Goal: Task Accomplishment & Management: Manage account settings

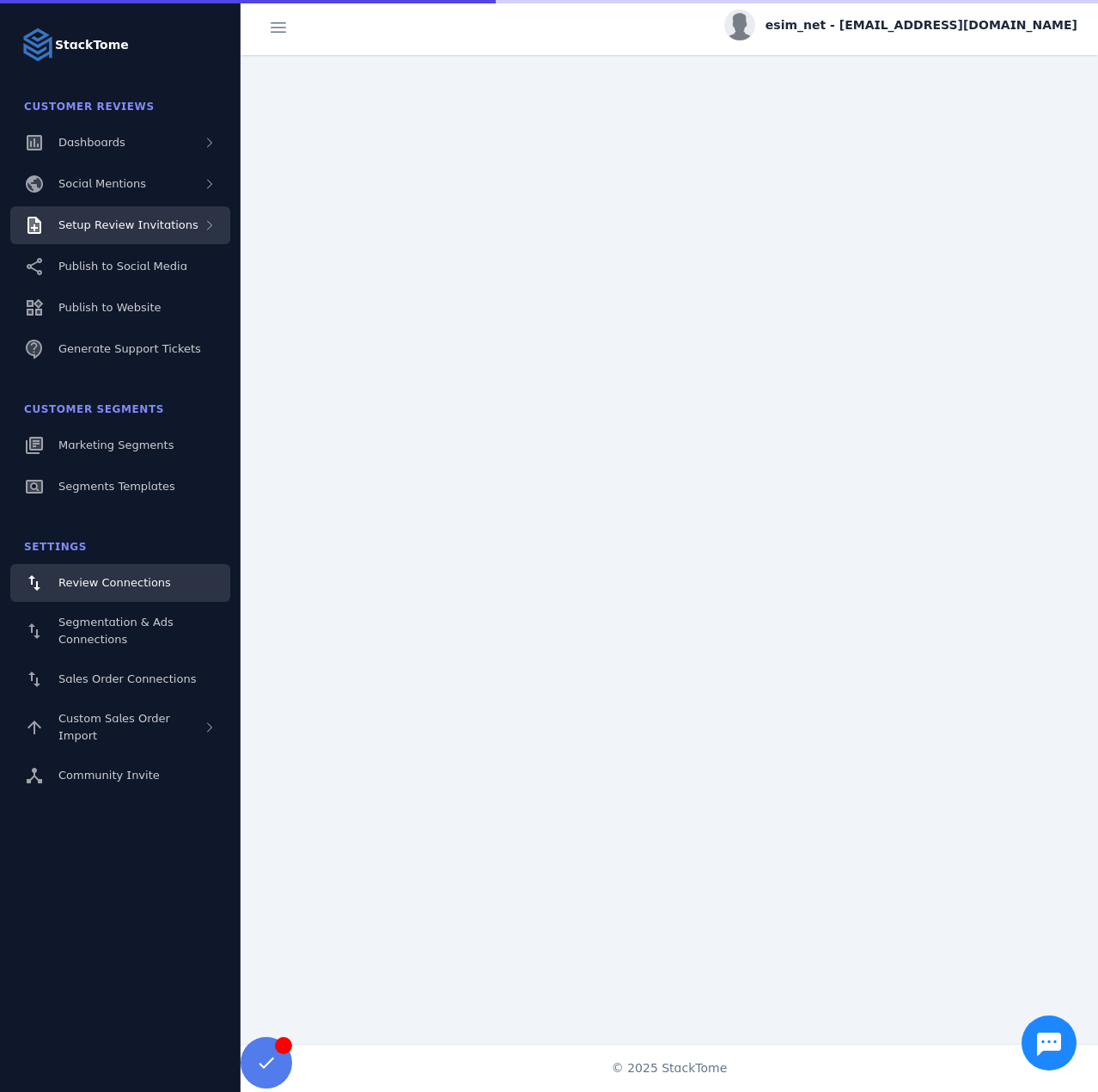
click at [142, 222] on span "Setup Review Invitations" at bounding box center [129, 224] width 140 height 13
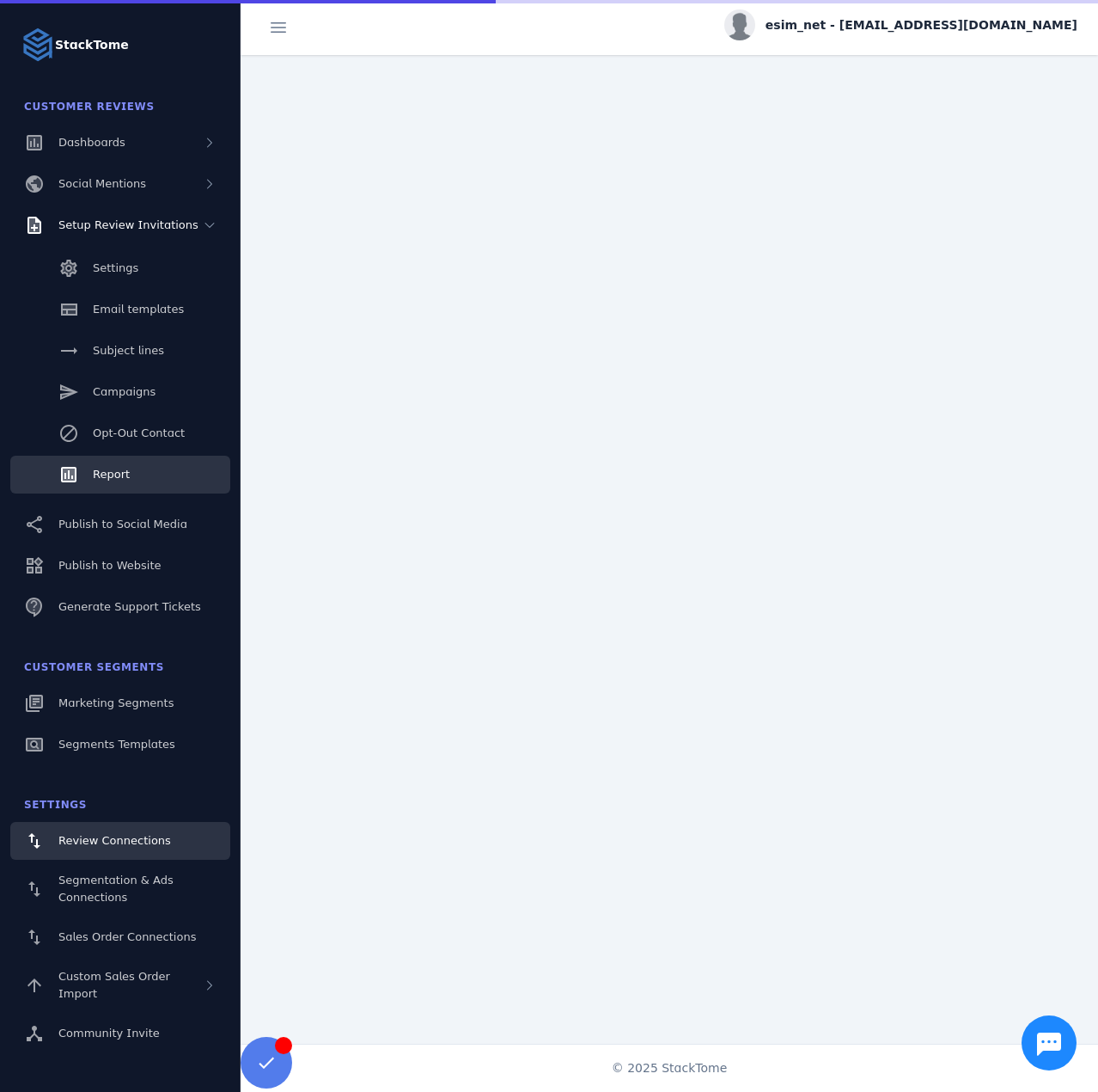
click at [129, 471] on link "Report" at bounding box center [119, 474] width 220 height 37
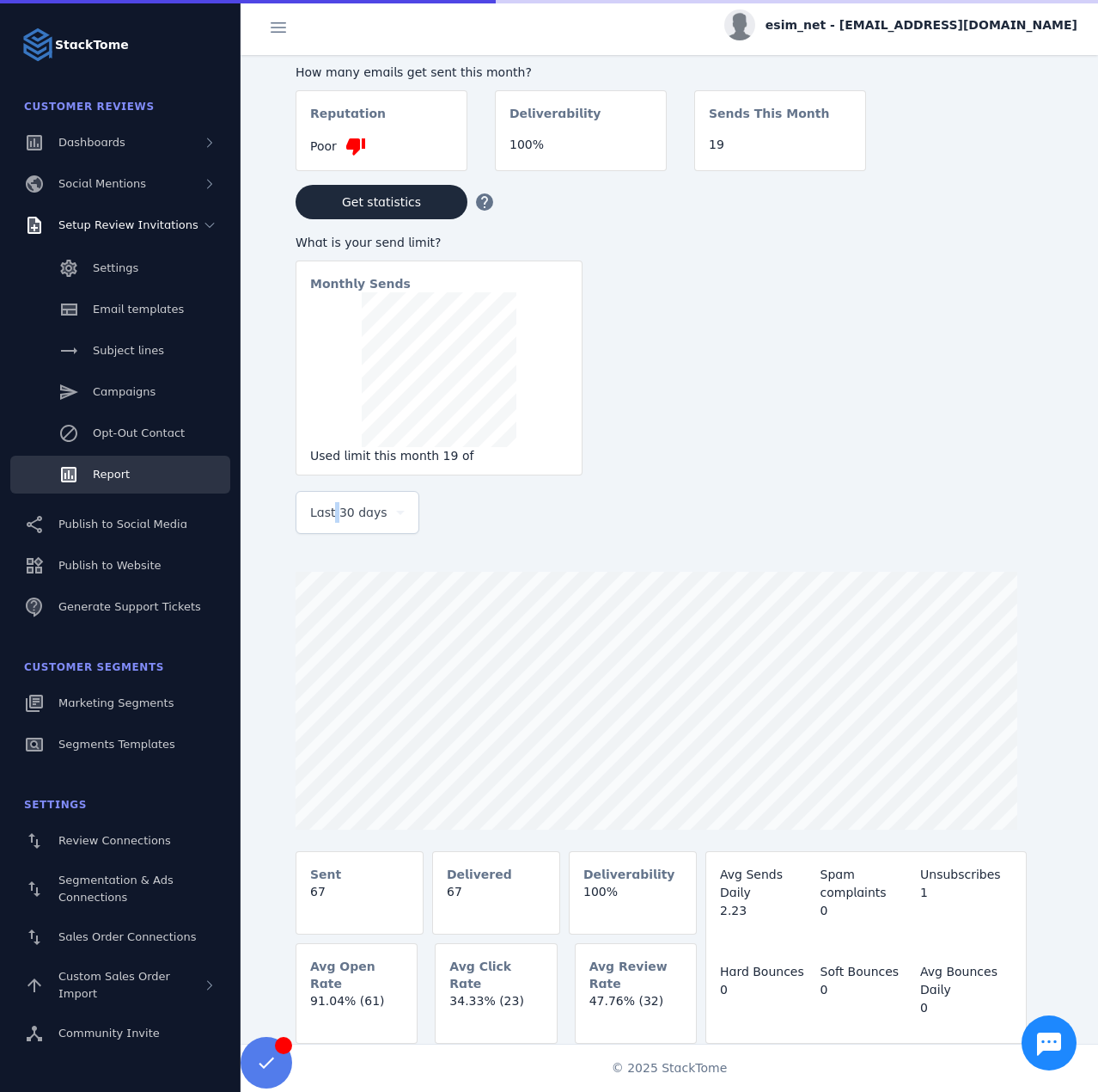
click at [333, 510] on span "Last 30 days" at bounding box center [348, 512] width 78 height 21
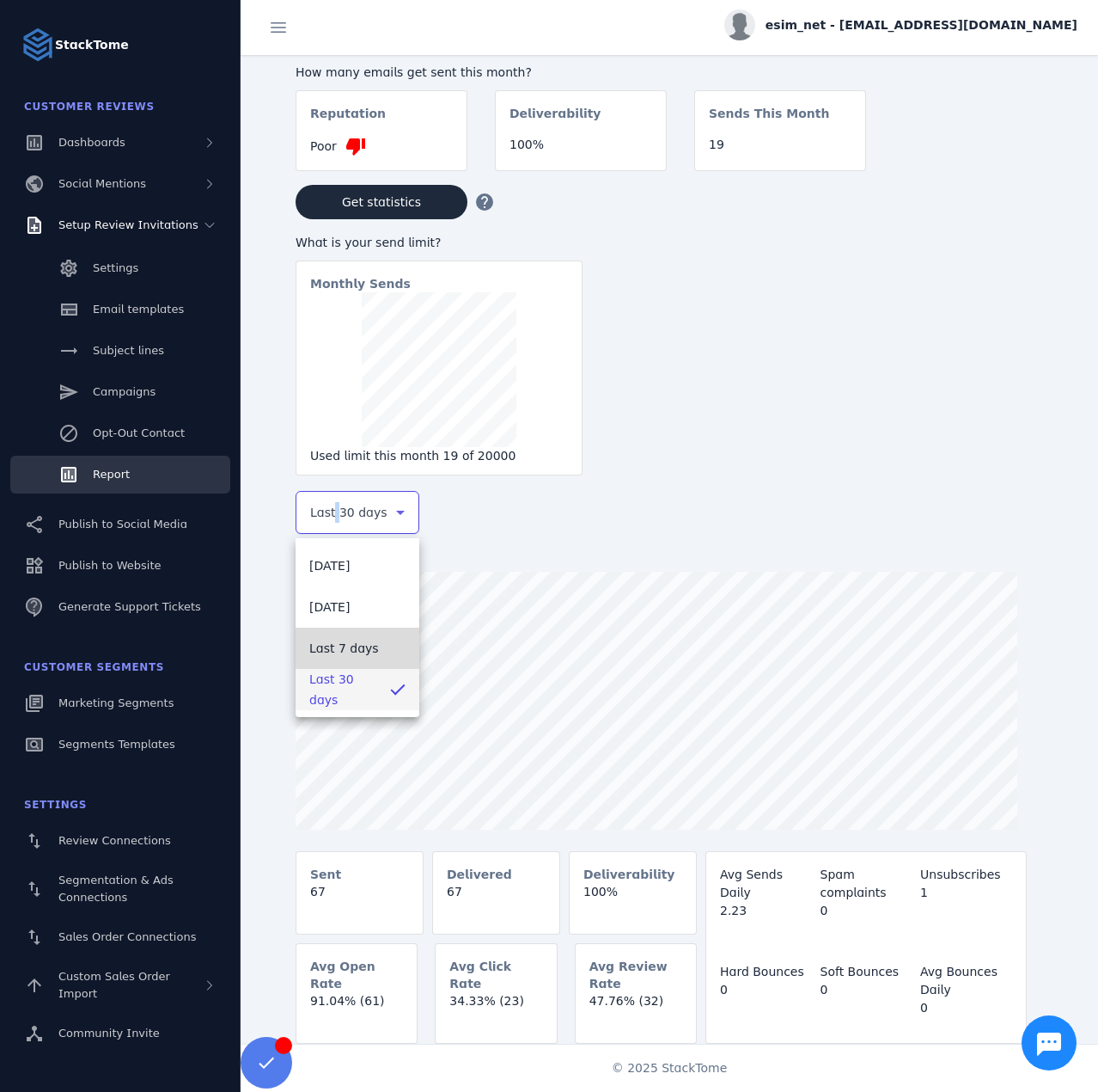
click at [350, 655] on span "Last 7 days" at bounding box center [344, 648] width 69 height 21
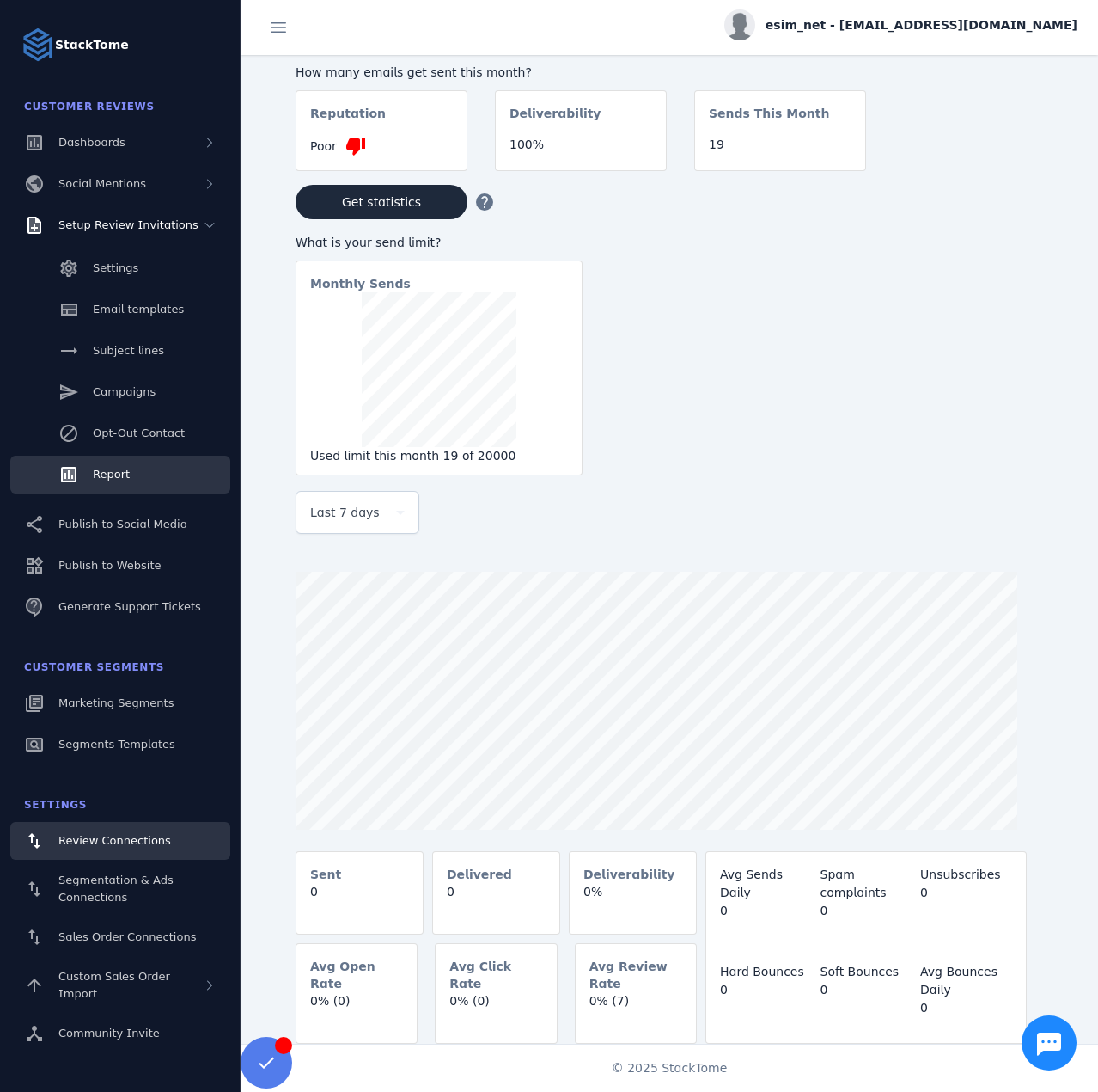
click at [101, 842] on span "Review Connections" at bounding box center [114, 840] width 112 height 13
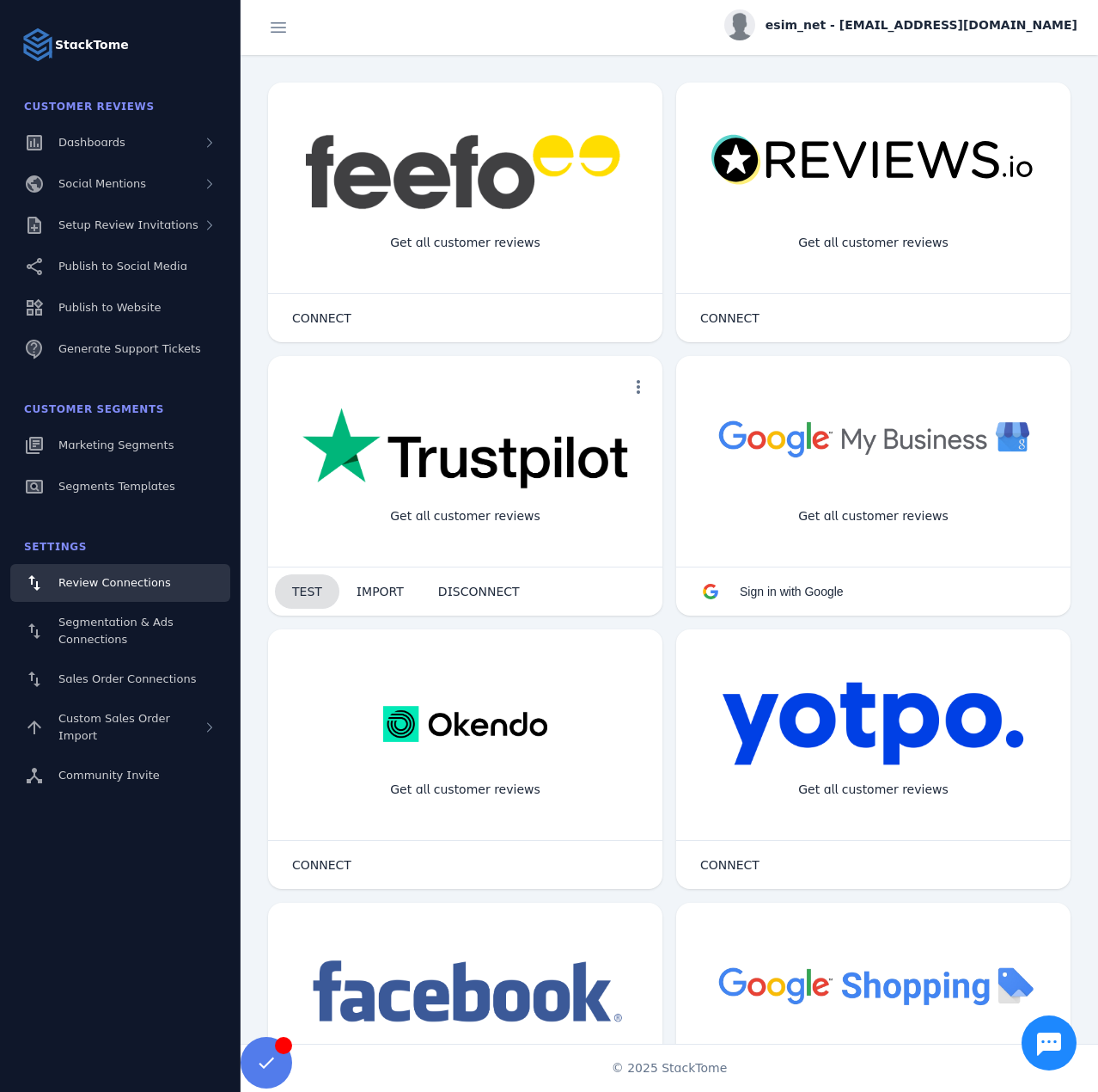
click at [306, 591] on span "TEST" at bounding box center [306, 591] width 30 height 12
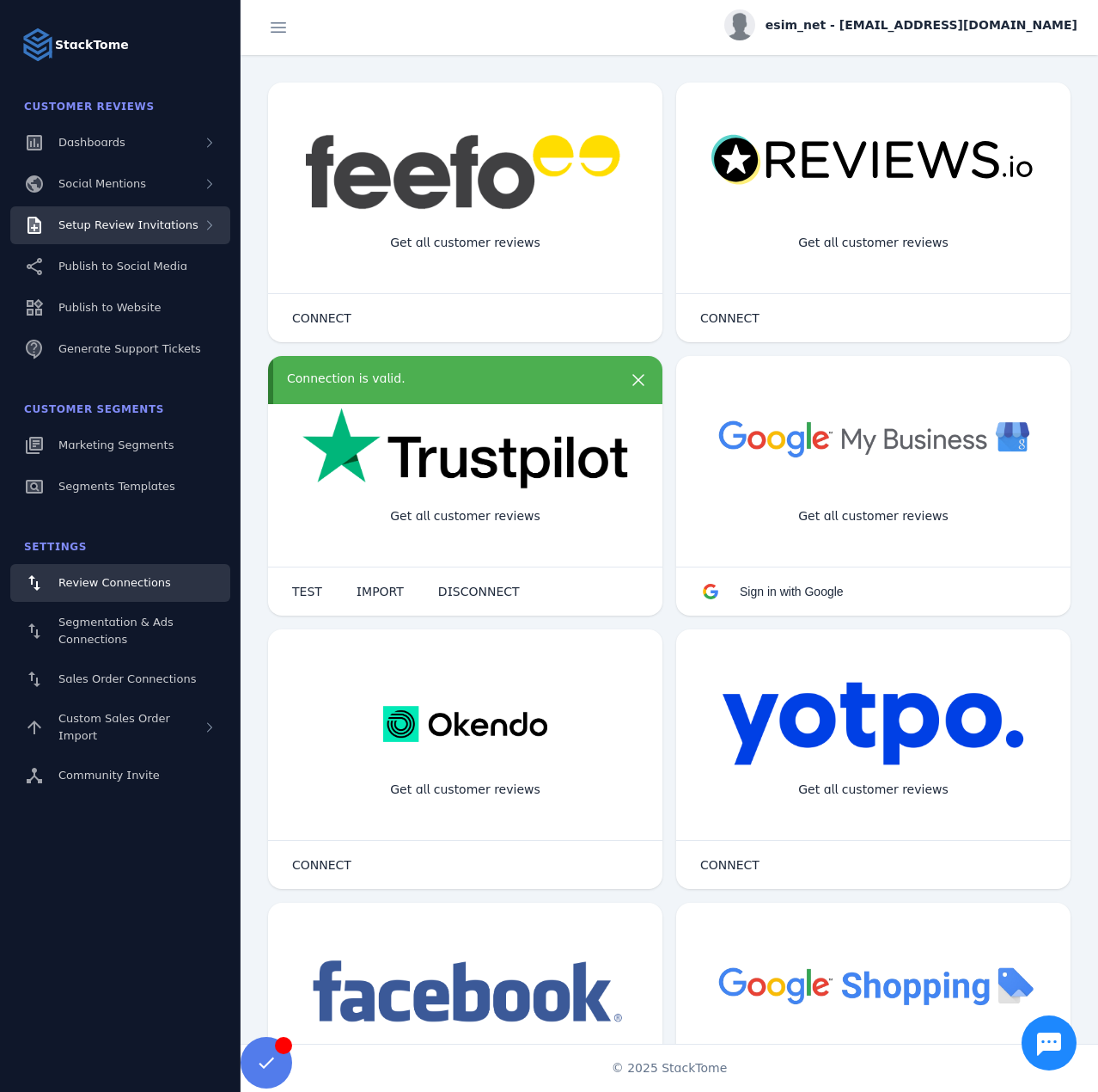
click at [109, 234] on div "Setup Review Invitations" at bounding box center [119, 224] width 220 height 37
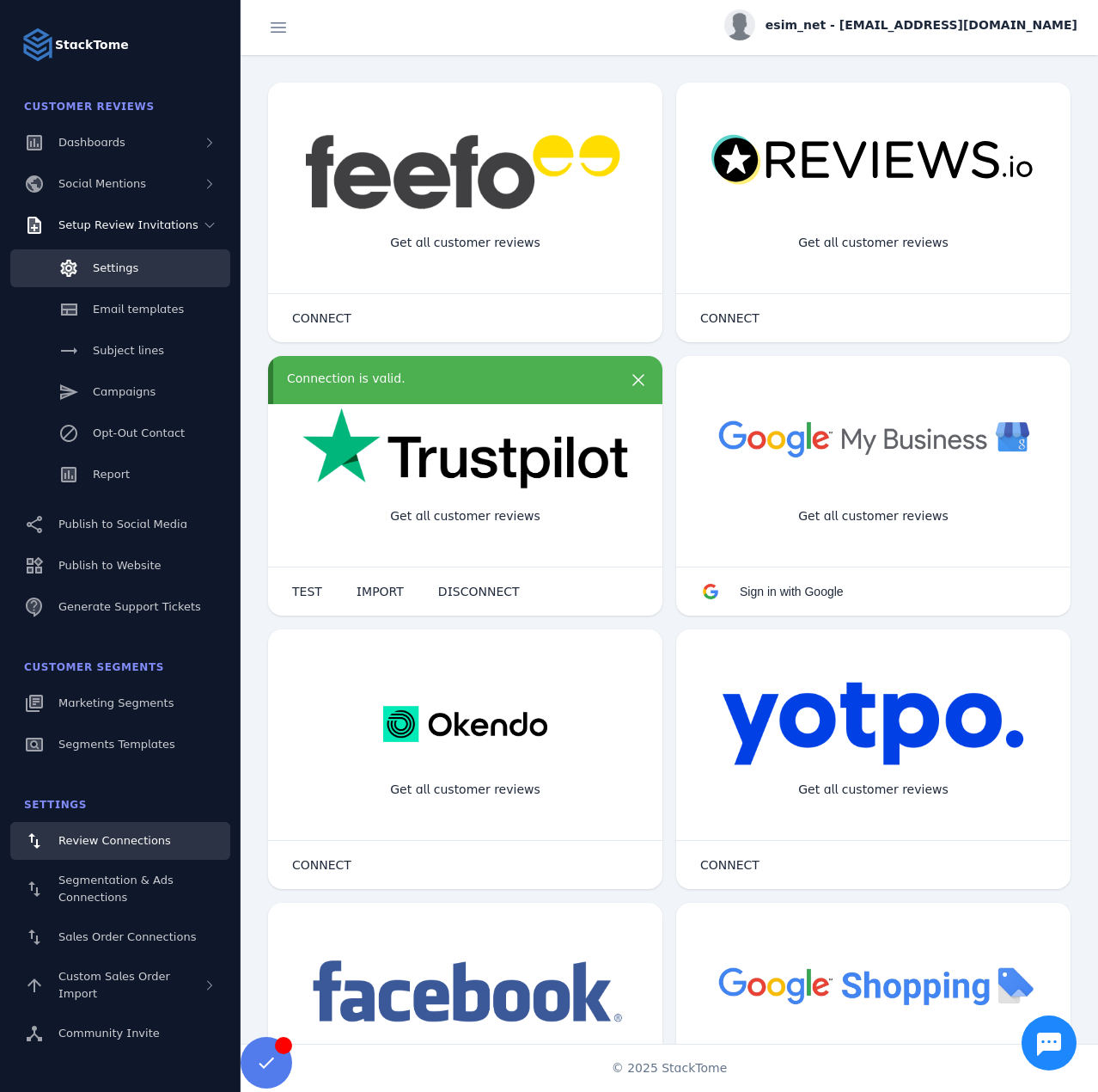
click at [104, 284] on link "Settings" at bounding box center [119, 267] width 220 height 37
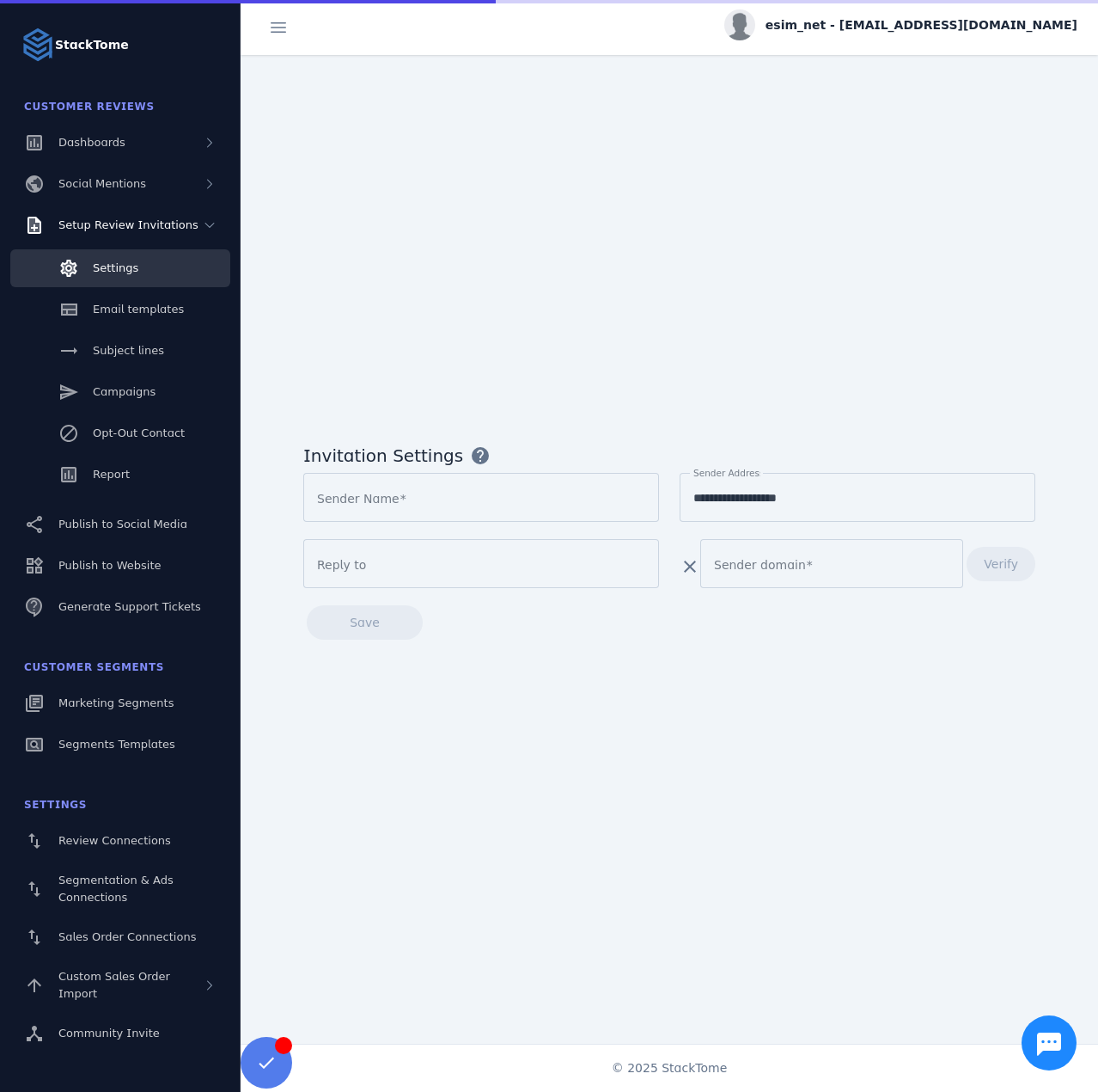
type input "********"
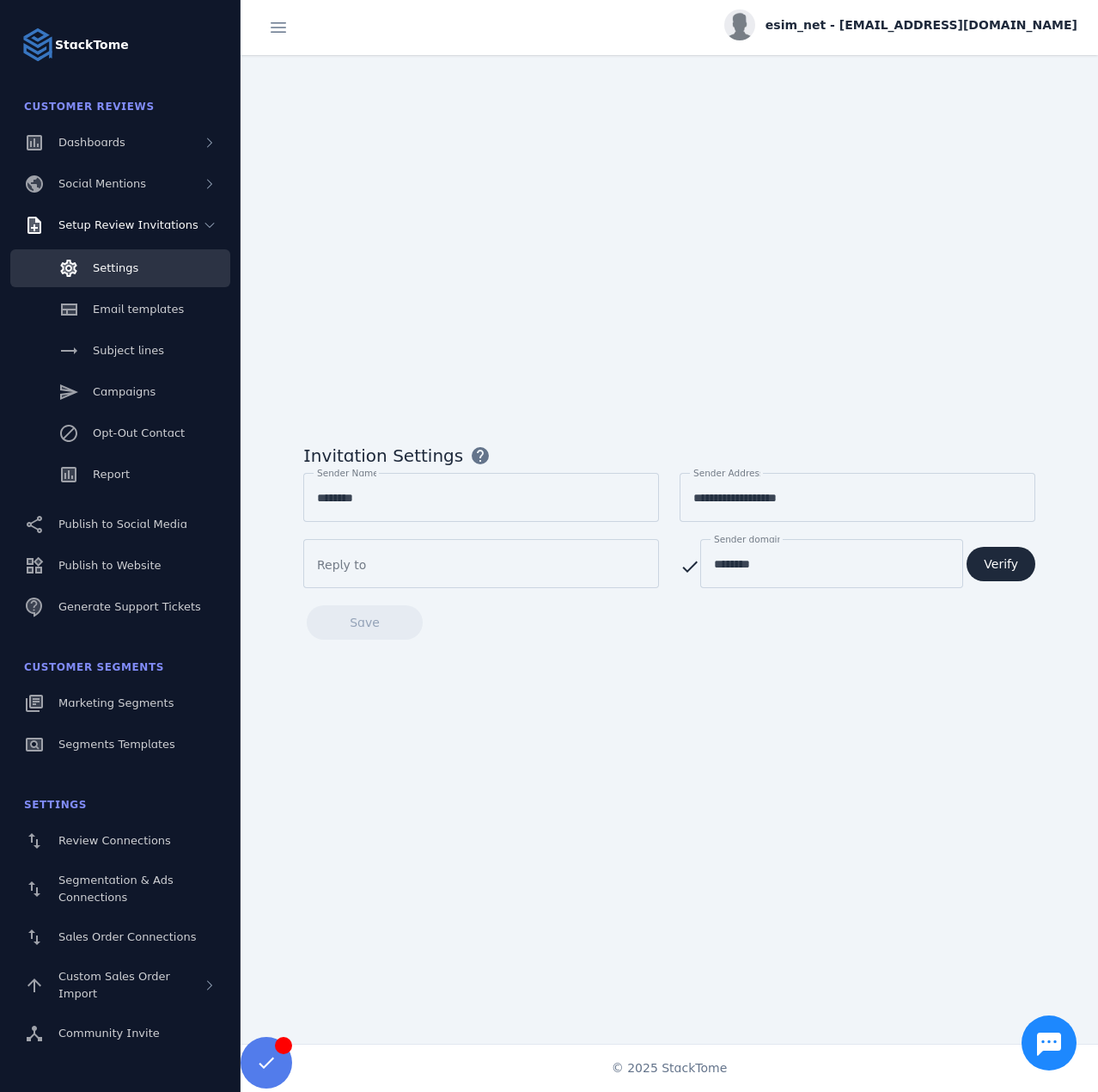
click at [932, 18] on span "esim_net - [EMAIL_ADDRESS][DOMAIN_NAME]" at bounding box center [922, 26] width 312 height 18
click at [1007, 157] on span "Sign out" at bounding box center [1023, 166] width 50 height 21
